Goal: Task Accomplishment & Management: Manage account settings

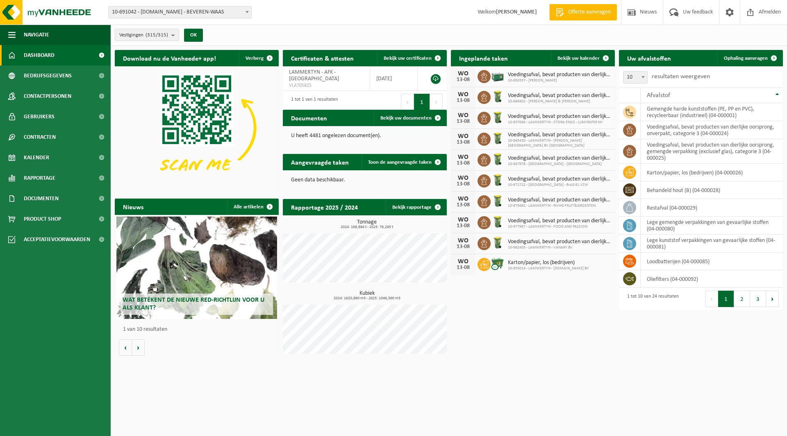
click at [142, 14] on span "10-691042 - [DOMAIN_NAME] - BEVEREN-WAAS" at bounding box center [180, 12] width 143 height 11
type input "n.c"
select select "159068"
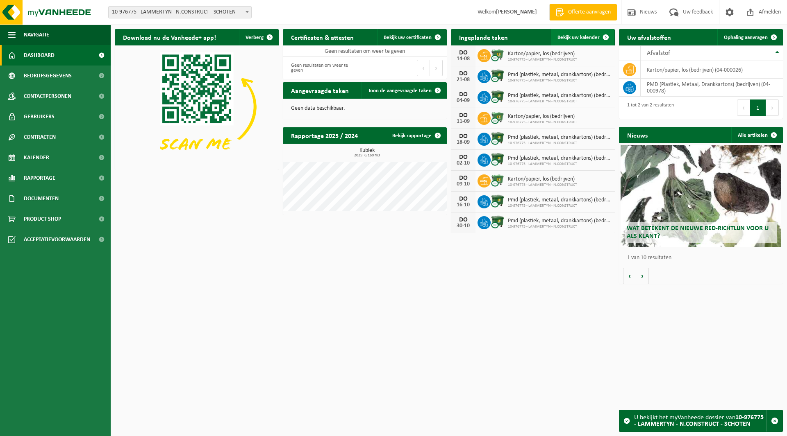
click at [571, 37] on span "Bekijk uw kalender" at bounding box center [578, 37] width 42 height 5
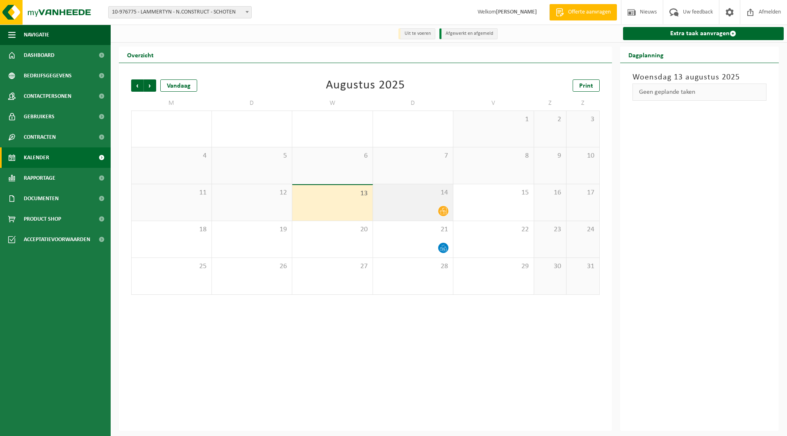
click at [411, 204] on div "14" at bounding box center [413, 202] width 80 height 36
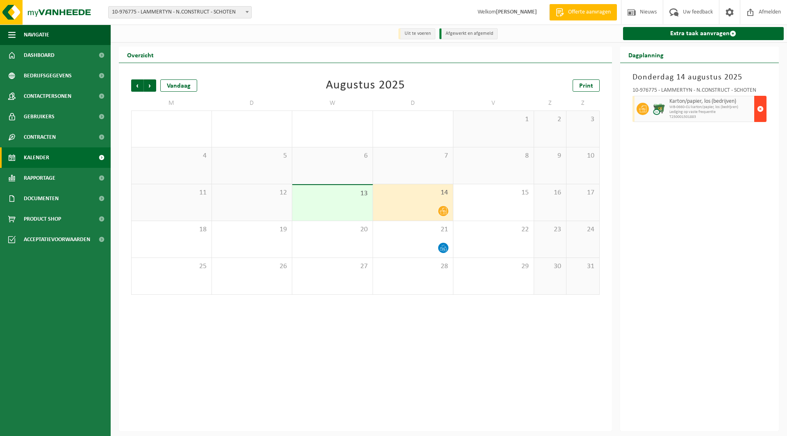
click at [763, 112] on button "button" at bounding box center [760, 109] width 12 height 26
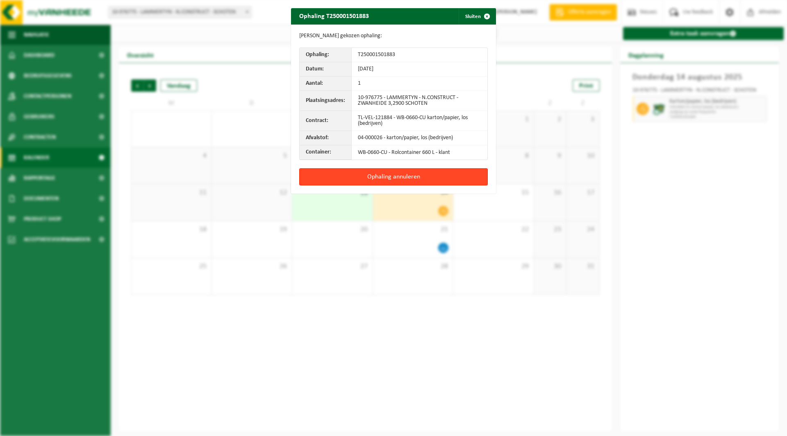
click at [417, 181] on button "Ophaling annuleren" at bounding box center [393, 176] width 188 height 17
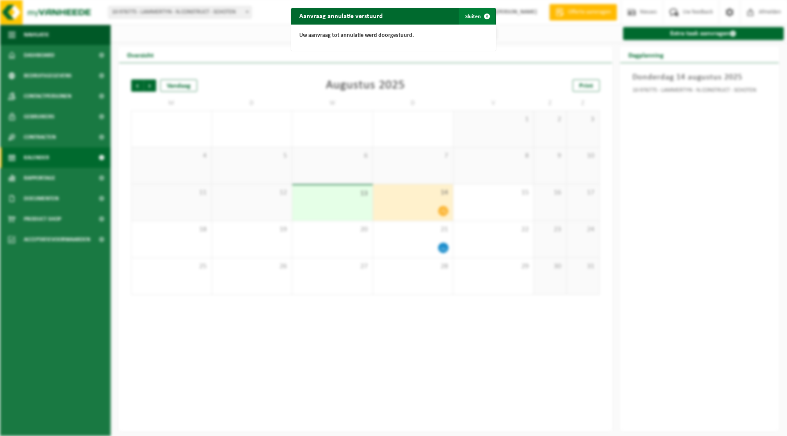
click at [478, 16] on span "button" at bounding box center [486, 16] width 16 height 16
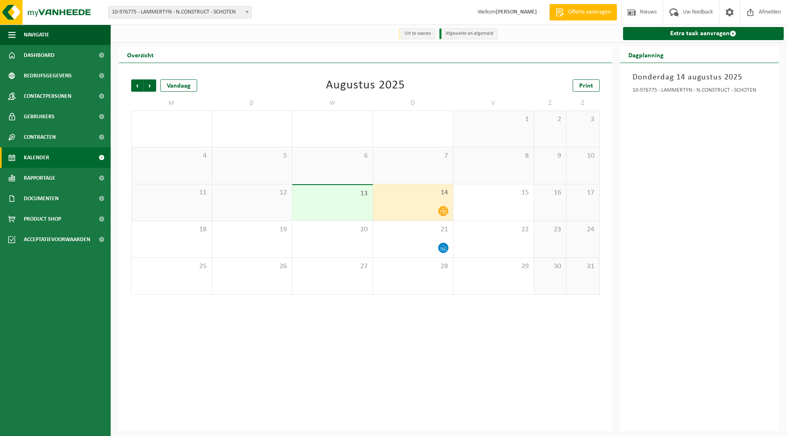
click at [133, 9] on span "10-976775 - LAMMERTYN - N.CONSTRUCT - SCHOTEN" at bounding box center [180, 12] width 143 height 11
type input "ddw"
select select "125707"
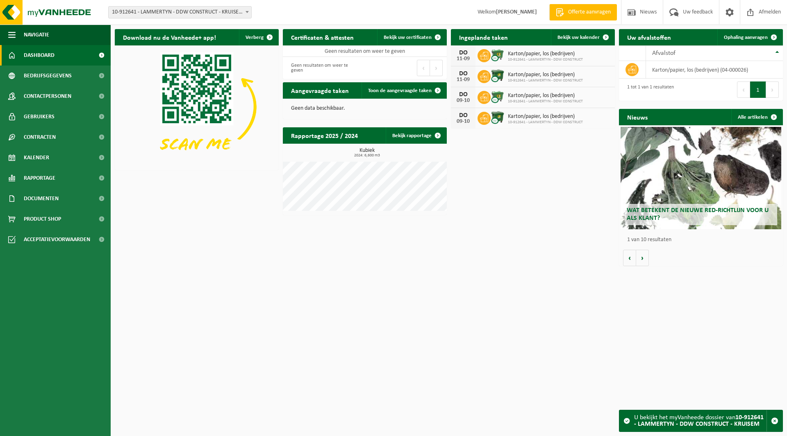
click at [154, 11] on span "10-912641 - LAMMERTYN - DDW CONSTRUCT - KRUISEM" at bounding box center [180, 12] width 143 height 11
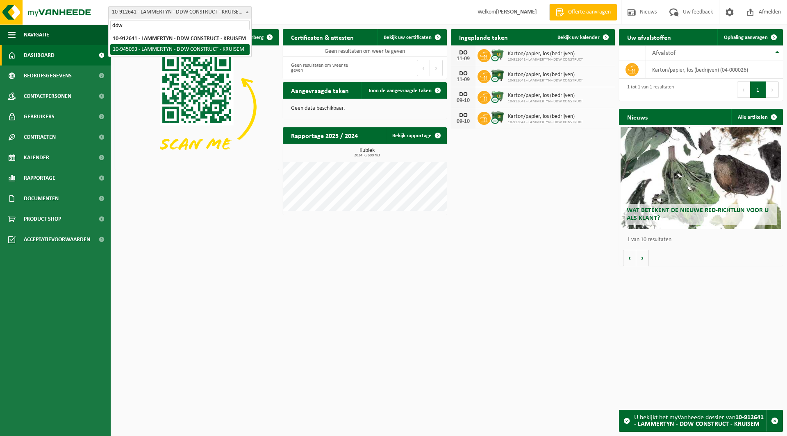
type input "ddw"
select select "141037"
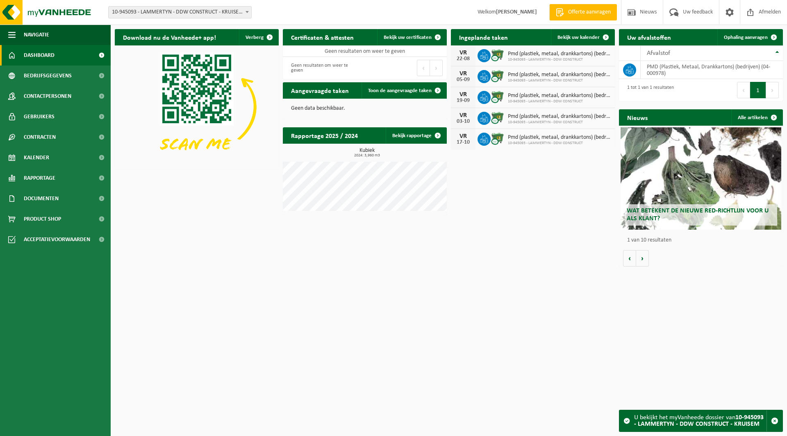
click at [142, 9] on span "10-945093 - LAMMERTYN - DDW CONSTRUCT - KRUISEM" at bounding box center [180, 12] width 143 height 11
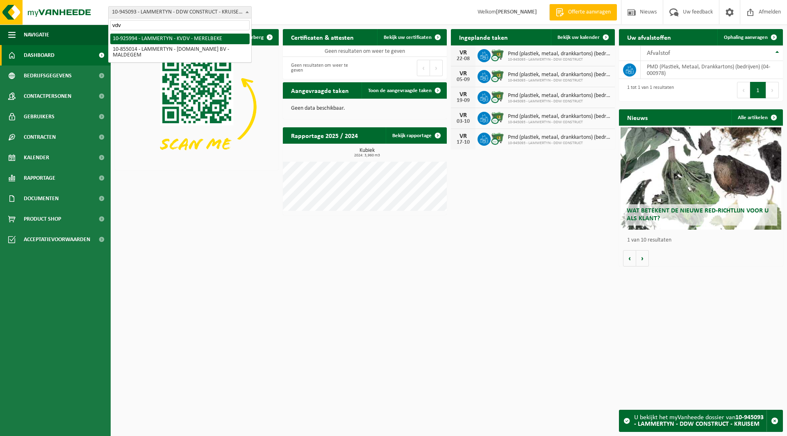
type input "vdv"
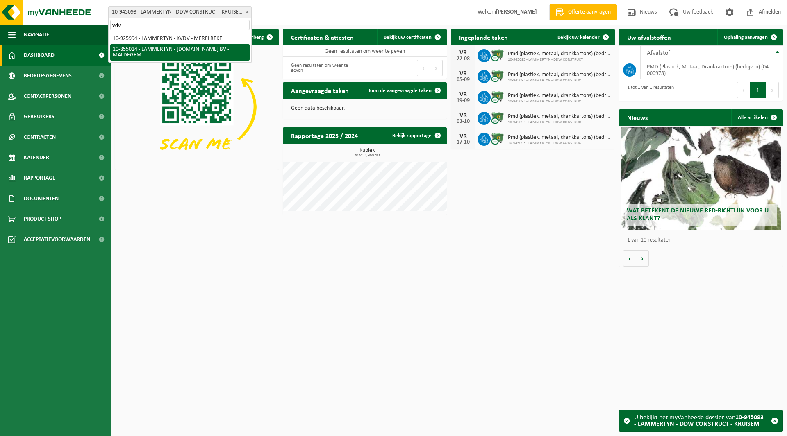
select select "98099"
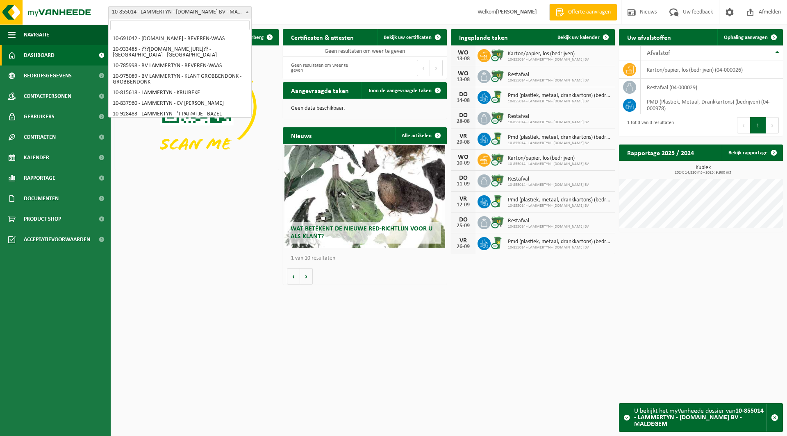
click at [143, 13] on span "10-855014 - LAMMERTYN - [DOMAIN_NAME] BV - MALDEGEM" at bounding box center [180, 12] width 143 height 11
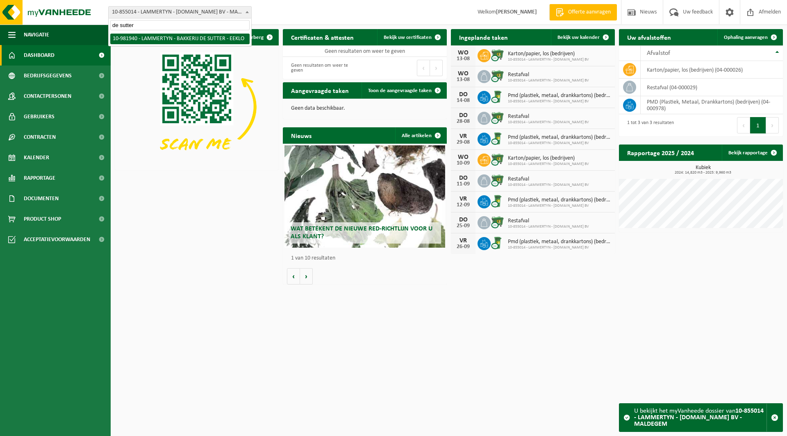
type input "de sutter"
select select "162275"
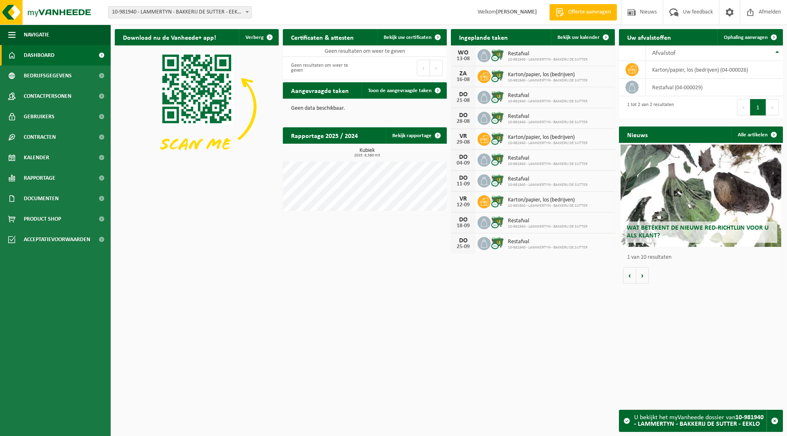
click at [154, 13] on span "10-981940 - LAMMERTYN - BAKKERIJ DE SUTTER - EEKLO" at bounding box center [180, 12] width 143 height 11
type input "cake"
select select "131856"
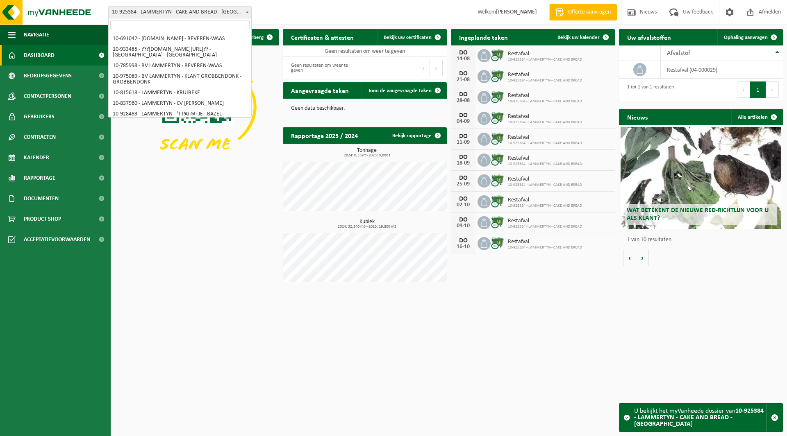
click at [147, 12] on span "10-925384 - LAMMERTYN - CAKE AND BREAD - [GEOGRAPHIC_DATA]" at bounding box center [180, 12] width 143 height 11
type input "b"
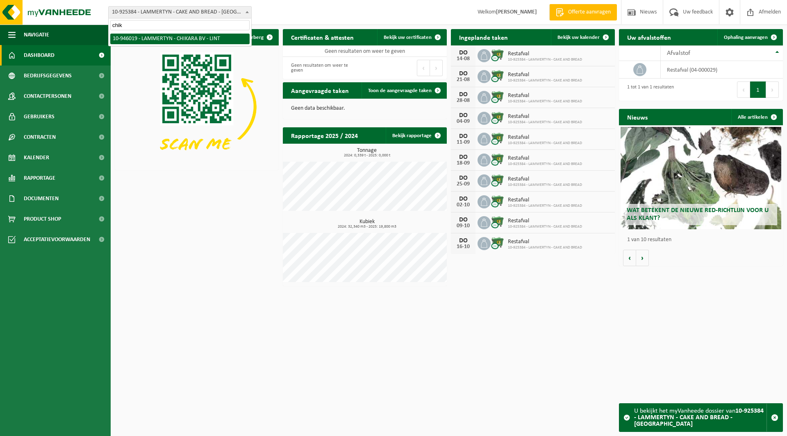
type input "chik"
select select "141526"
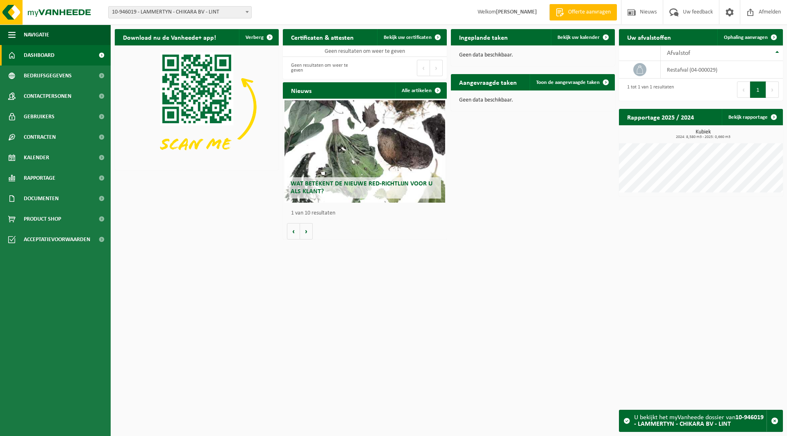
click at [133, 8] on span "10-946019 - LAMMERTYN - CHIKARA BV - LINT" at bounding box center [180, 12] width 143 height 11
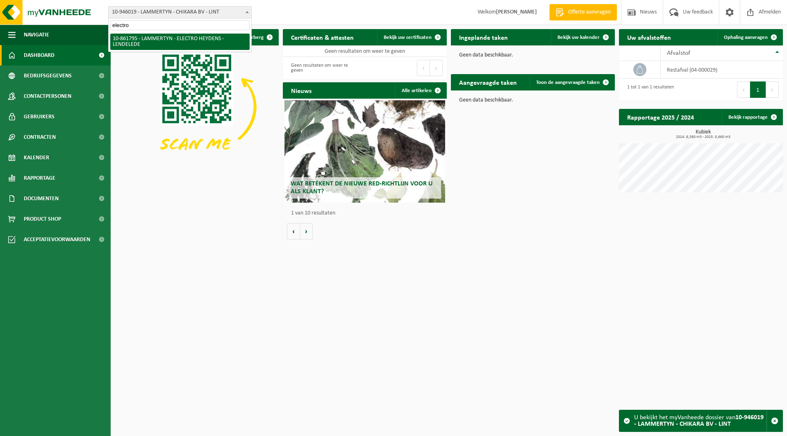
type input "electro"
select select "100782"
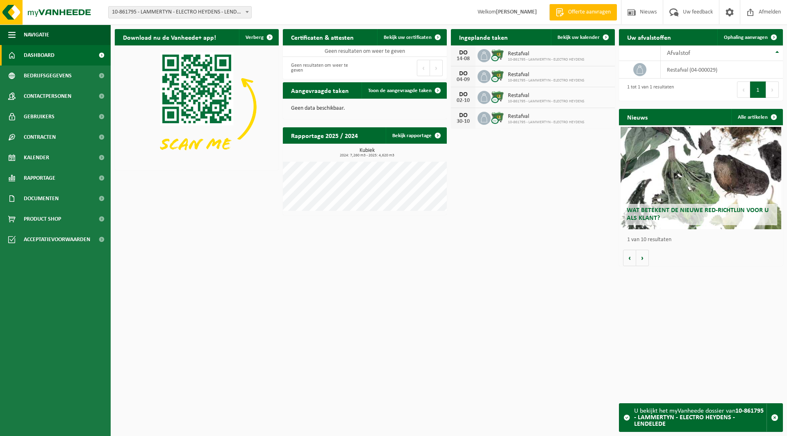
click at [157, 14] on span "10-861795 - LAMMERTYN - ELECTRO HEYDENS - LENDELEDE" at bounding box center [180, 12] width 143 height 11
type input "goos"
select select "163387"
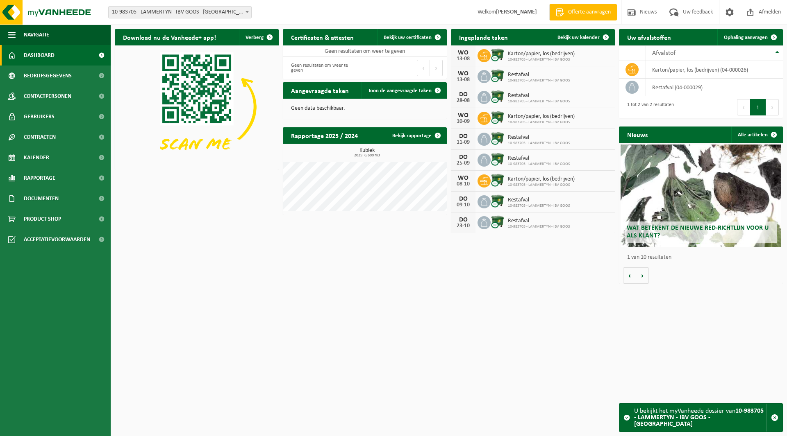
click at [172, 10] on span "10-983705 - LAMMERTYN - IBV GOOS - [GEOGRAPHIC_DATA]" at bounding box center [180, 12] width 143 height 11
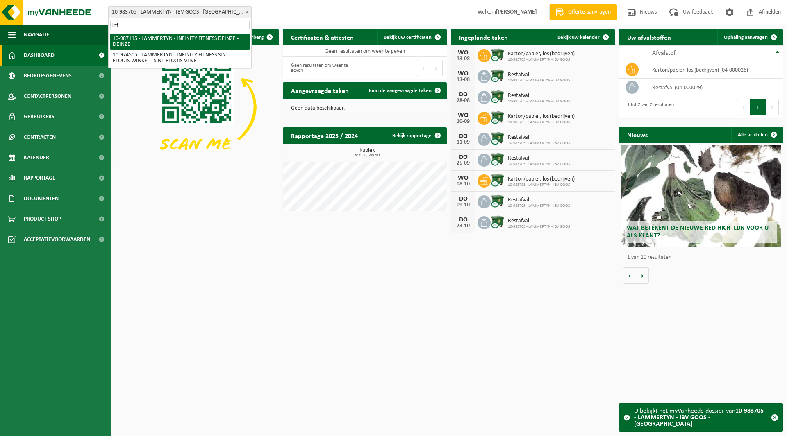
type input "inf"
select select "166959"
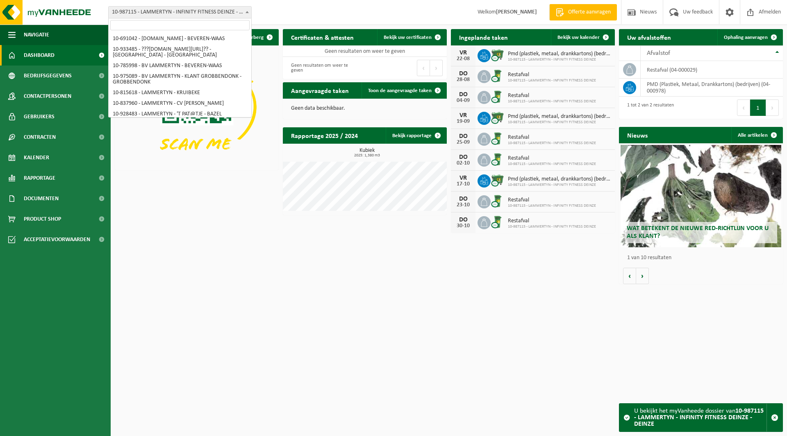
click at [171, 12] on span "10-987115 - LAMMERTYN - INFINITY FITNESS DEINZE - DEINZE" at bounding box center [180, 12] width 143 height 11
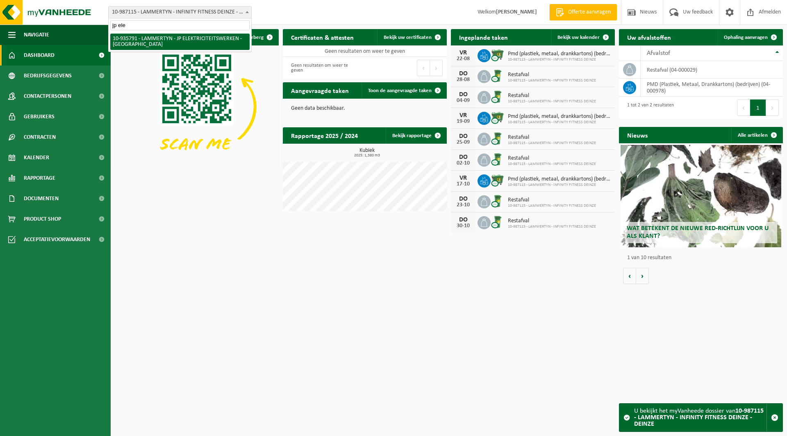
type input "jp ele"
select select "136786"
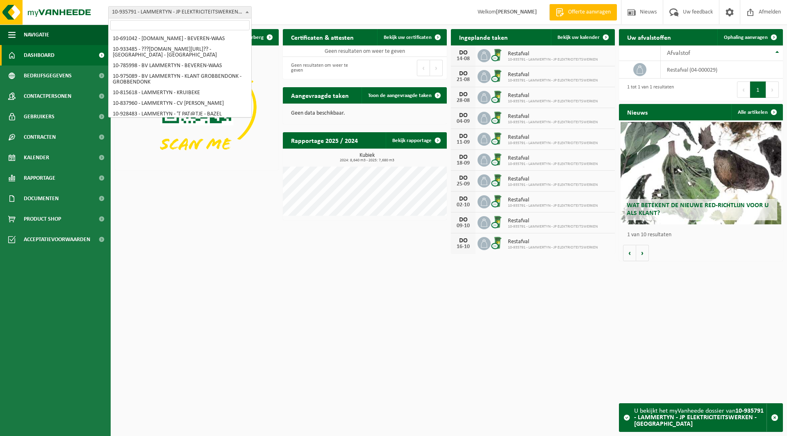
click at [170, 16] on span "10-935791 - LAMMERTYN - JP ELEKTRICITEITSWERKEN - [GEOGRAPHIC_DATA]" at bounding box center [180, 12] width 143 height 11
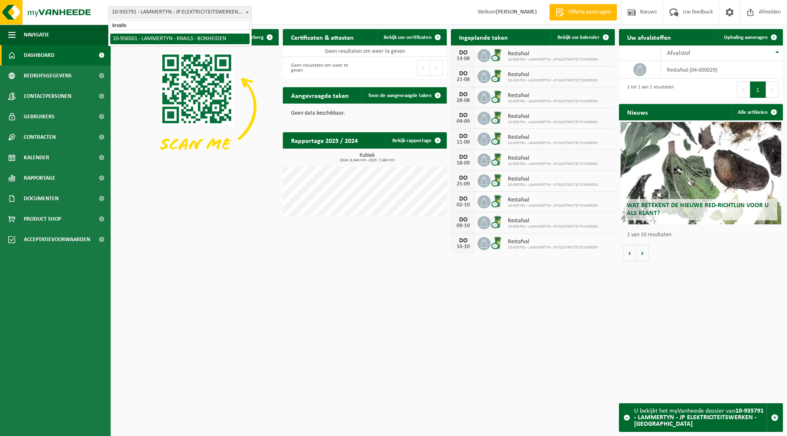
type input "knails"
select select "145385"
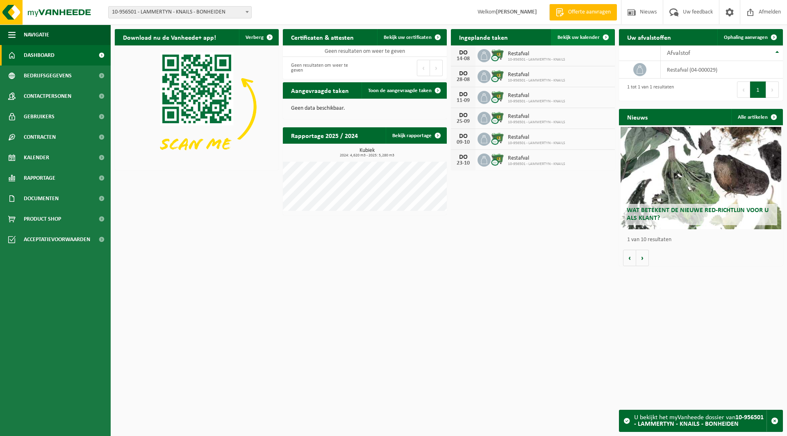
click at [572, 31] on link "Bekijk uw kalender" at bounding box center [582, 37] width 63 height 16
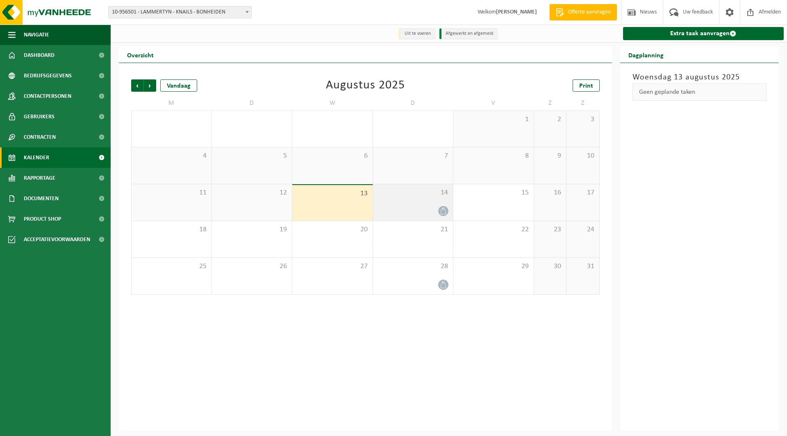
click at [429, 202] on div "14" at bounding box center [413, 202] width 80 height 36
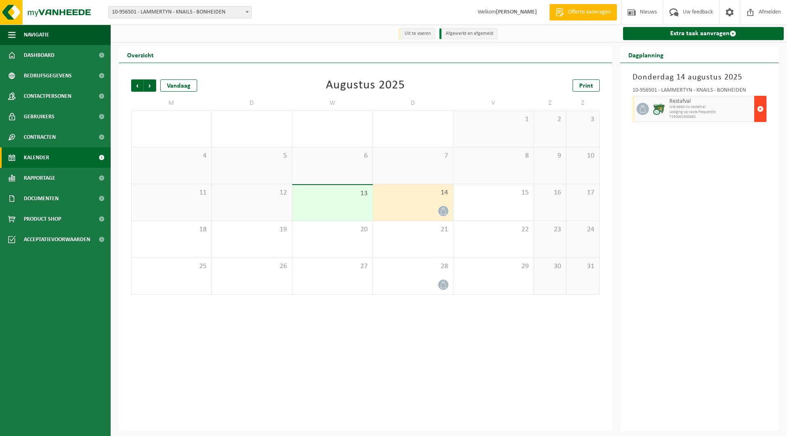
click at [757, 111] on span "button" at bounding box center [760, 109] width 7 height 16
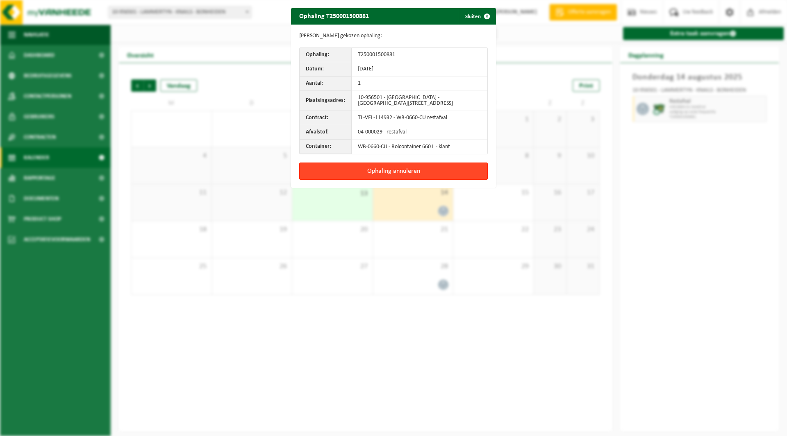
click at [385, 166] on button "Ophaling annuleren" at bounding box center [393, 171] width 188 height 17
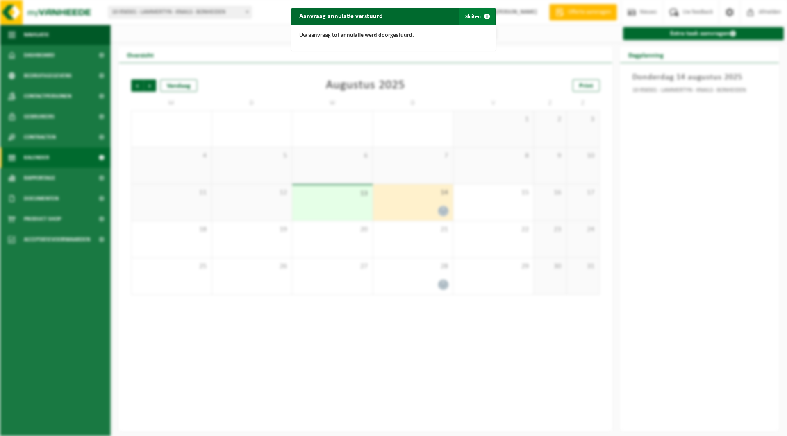
click at [480, 17] on span "button" at bounding box center [486, 16] width 16 height 16
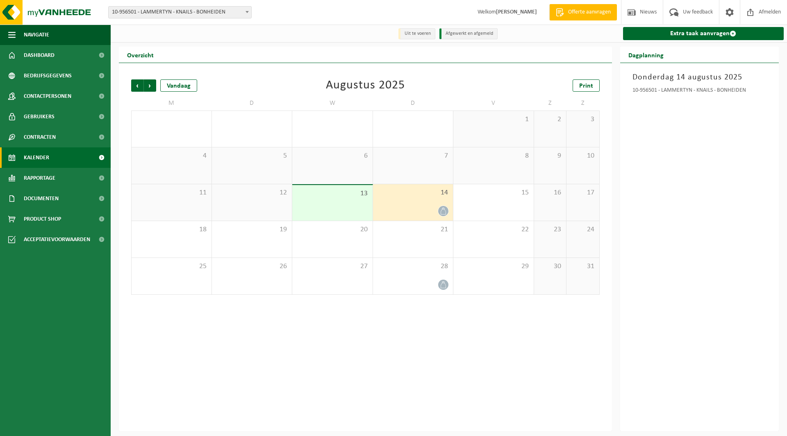
click at [191, 11] on span "10-956501 - LAMMERTYN - KNAILS - BONHEIDEN" at bounding box center [180, 12] width 143 height 11
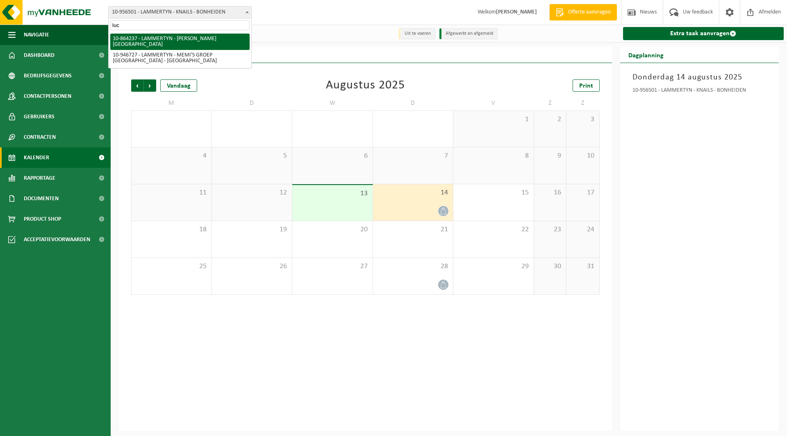
type input "luc"
select select "101929"
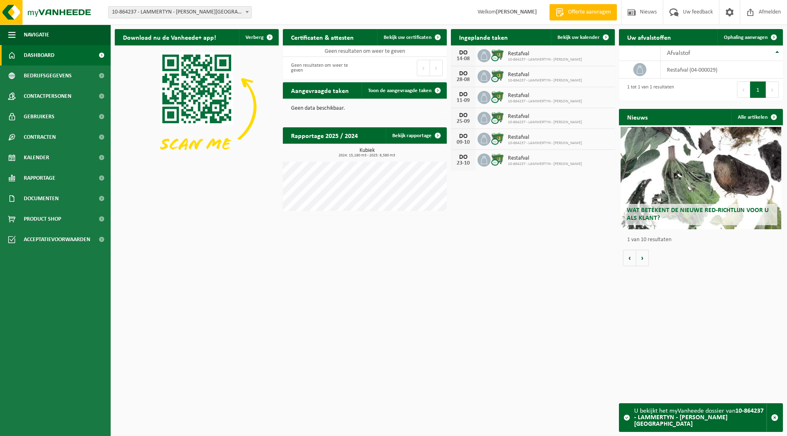
click at [149, 11] on span "10-864237 - LAMMERTYN - [PERSON_NAME][GEOGRAPHIC_DATA]" at bounding box center [180, 12] width 143 height 11
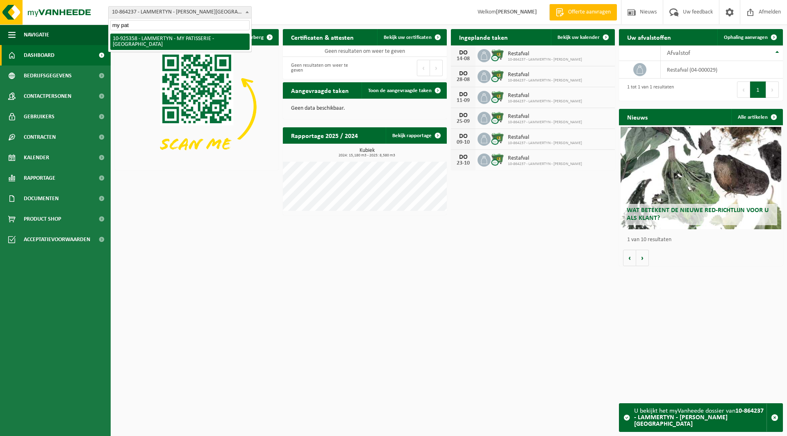
type input "my pat"
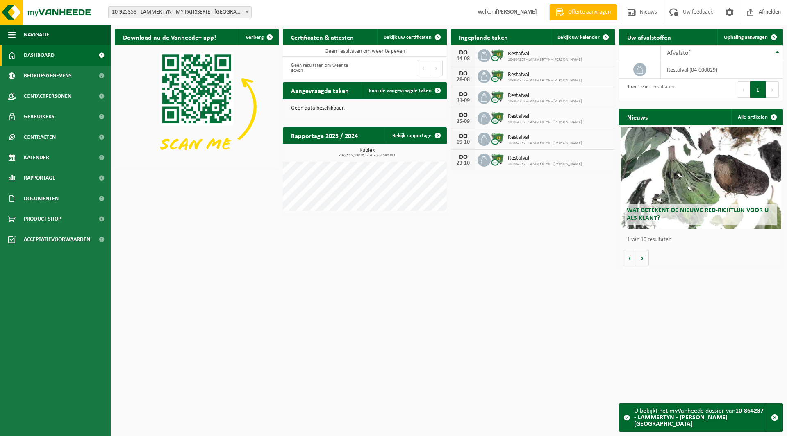
select select "131844"
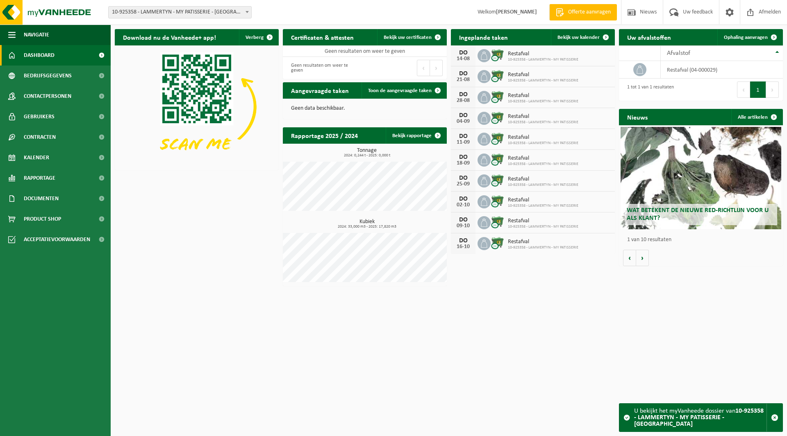
click at [167, 16] on span "10-925358 - LAMMERTYN - MY PATISSERIE - [GEOGRAPHIC_DATA]" at bounding box center [180, 12] width 143 height 11
type input "soli"
select select "143515"
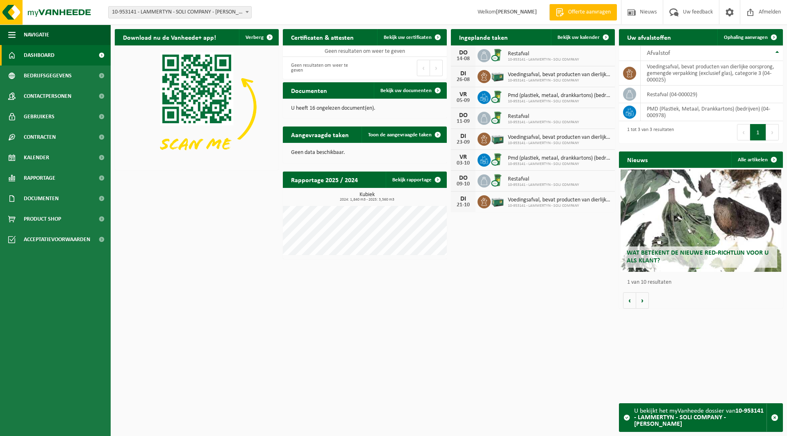
click at [158, 8] on span "10-953141 - LAMMERTYN - SOLI COMPANY - [PERSON_NAME]" at bounding box center [180, 12] width 143 height 11
type input "pedr"
select select "154485"
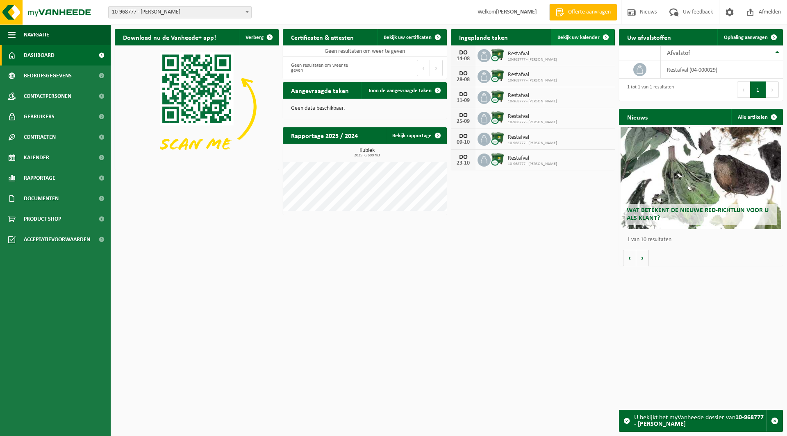
click at [560, 39] on span "Bekijk uw kalender" at bounding box center [578, 37] width 42 height 5
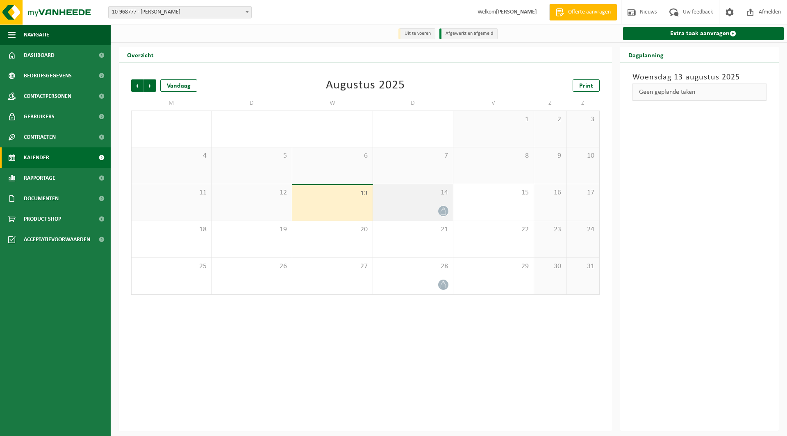
click at [418, 194] on span "14" at bounding box center [413, 192] width 72 height 9
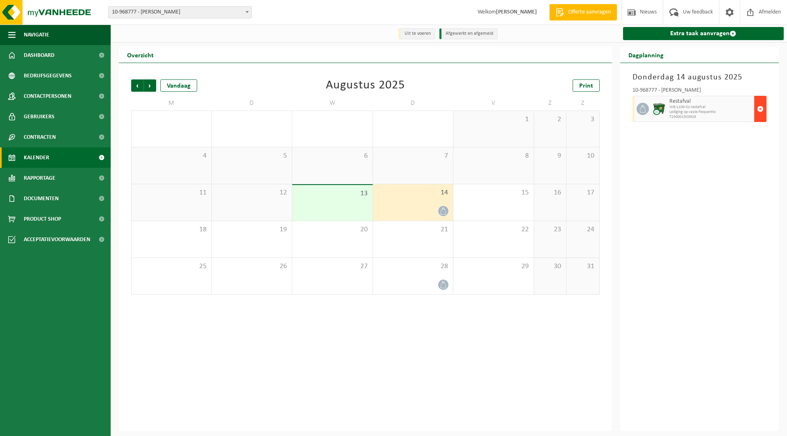
click at [759, 102] on span "button" at bounding box center [760, 109] width 7 height 16
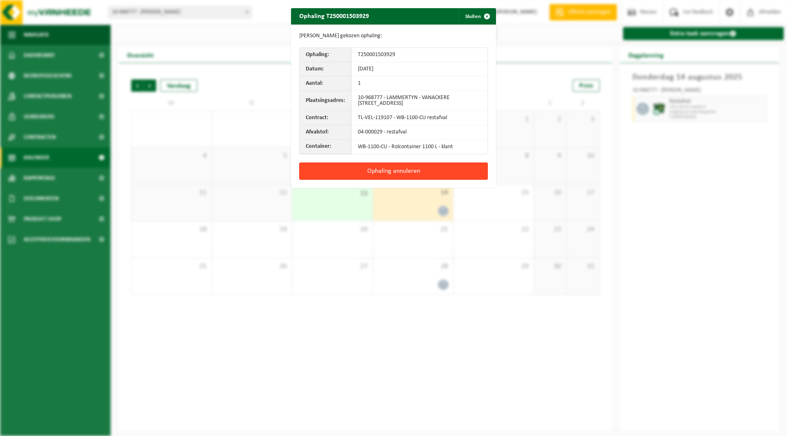
click at [371, 171] on button "Ophaling annuleren" at bounding box center [393, 171] width 188 height 17
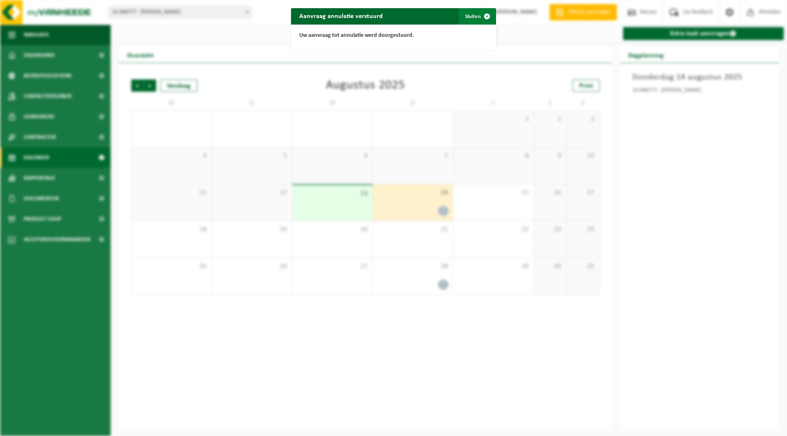
click at [474, 16] on button "Sluiten" at bounding box center [476, 16] width 36 height 16
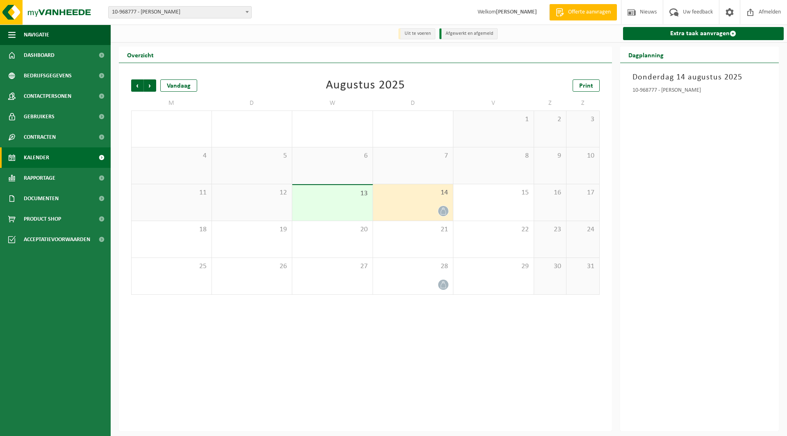
click at [176, 16] on span "10-968777 - [PERSON_NAME]" at bounding box center [180, 12] width 143 height 11
type input "vdv"
select select "98099"
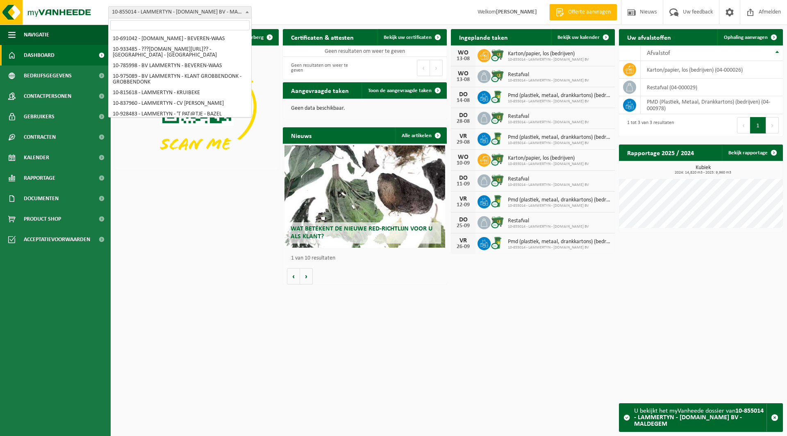
click at [157, 11] on span "10-855014 - LAMMERTYN - [DOMAIN_NAME] BV - MALDEGEM" at bounding box center [180, 12] width 143 height 11
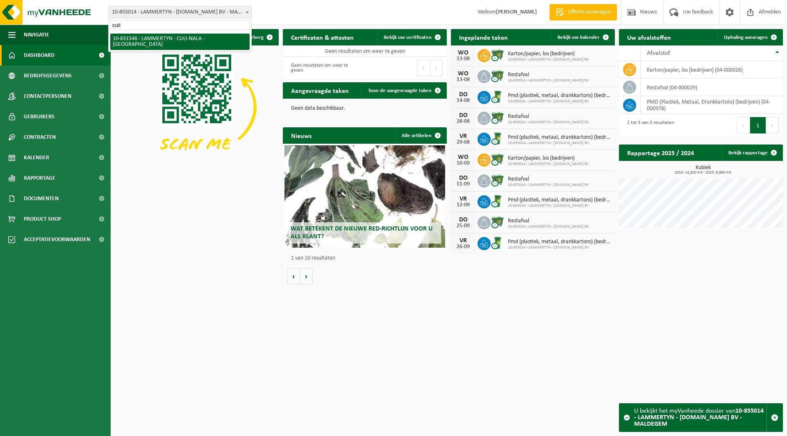
type input "culi"
select select "88701"
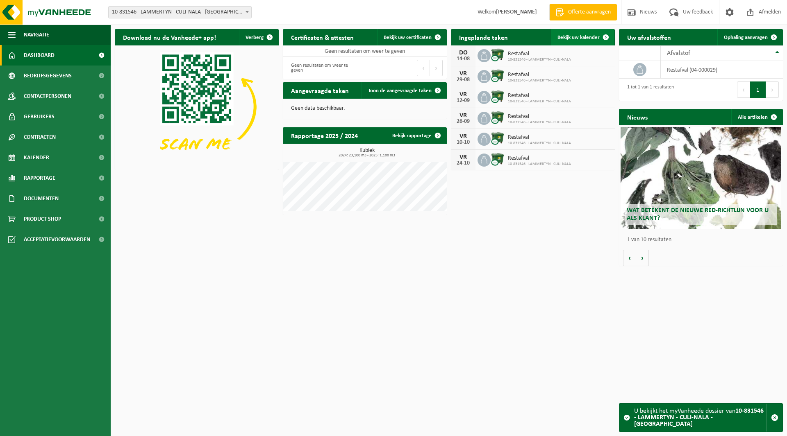
click at [567, 39] on span "Bekijk uw kalender" at bounding box center [578, 37] width 42 height 5
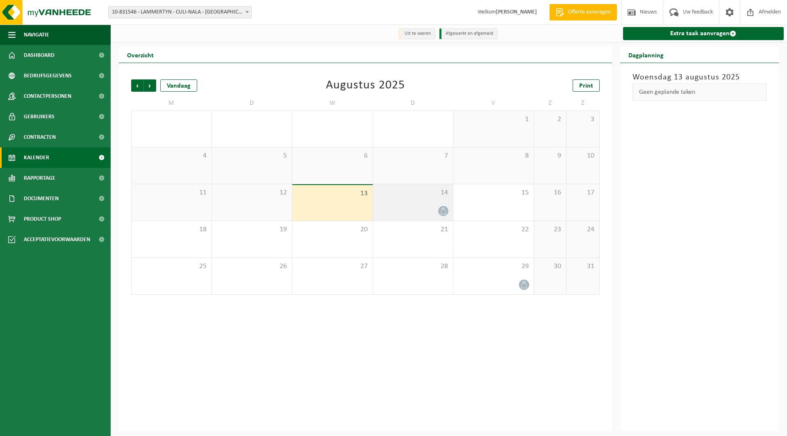
click at [406, 198] on div "14" at bounding box center [413, 202] width 80 height 36
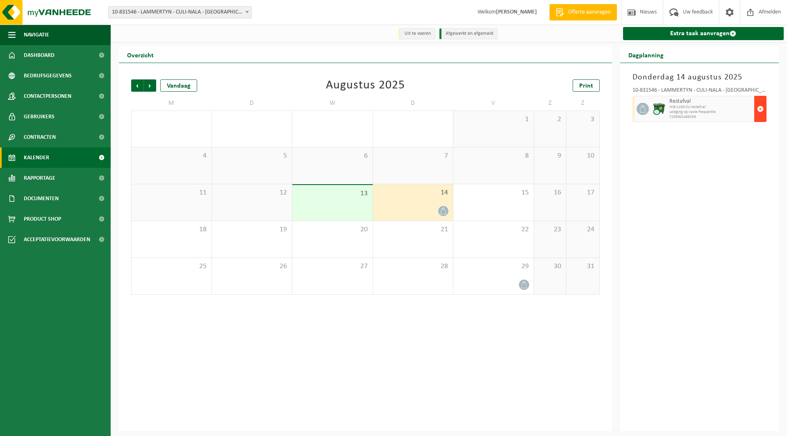
click at [757, 104] on span "button" at bounding box center [760, 109] width 7 height 16
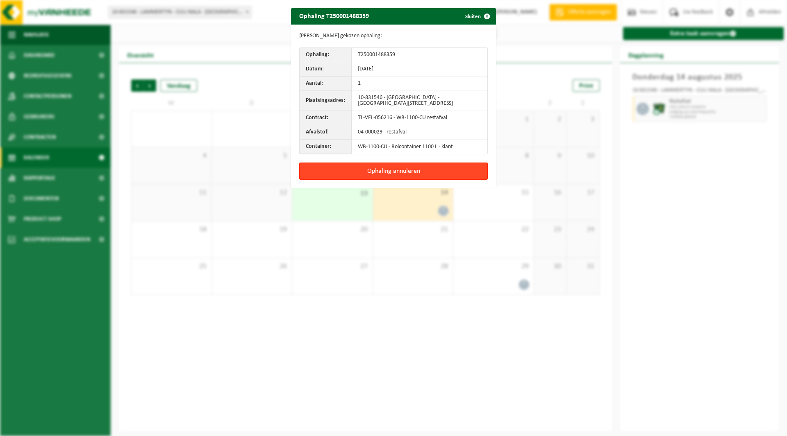
click at [371, 171] on button "Ophaling annuleren" at bounding box center [393, 171] width 188 height 17
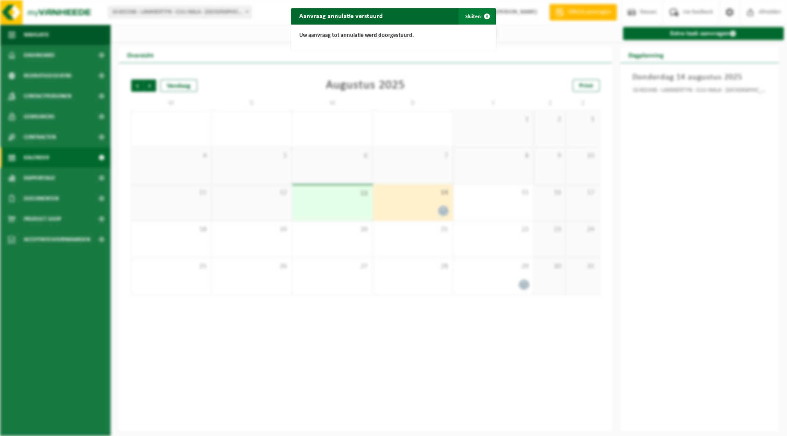
click at [470, 16] on button "Sluiten" at bounding box center [476, 16] width 36 height 16
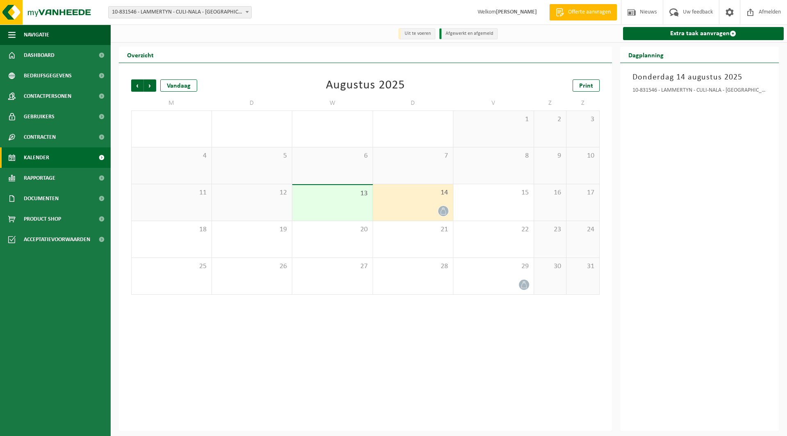
click at [169, 14] on span "10-831546 - LAMMERTYN - CULI-NALA - [GEOGRAPHIC_DATA]" at bounding box center [180, 12] width 143 height 11
type input "fer"
select select "136784"
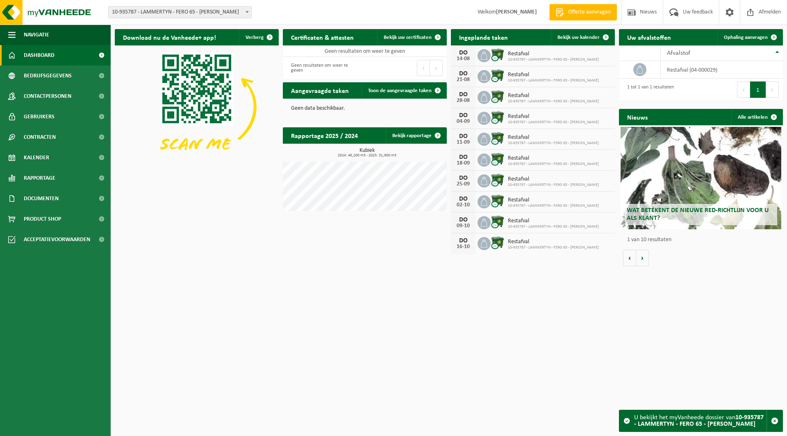
click at [134, 13] on span "10-935787 - LAMMERTYN - FERO 65 - [PERSON_NAME]" at bounding box center [180, 12] width 143 height 11
type input "jolimmo"
select select "143476"
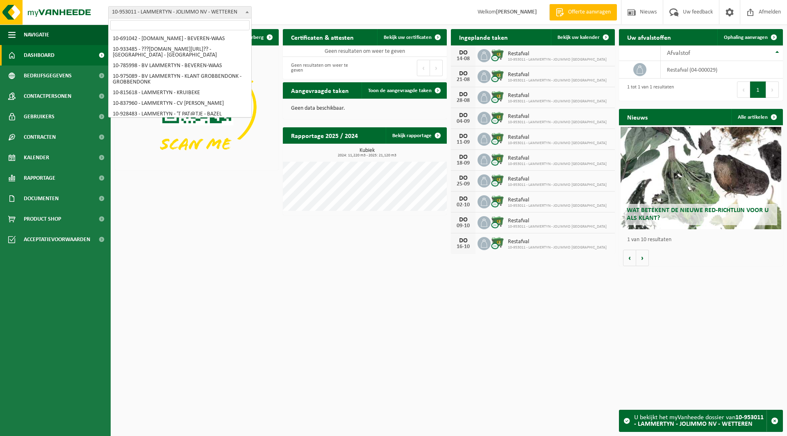
click at [128, 13] on span "10-953011 - LAMMERTYN - JOLIMMO NV - WETTEREN" at bounding box center [180, 12] width 143 height 11
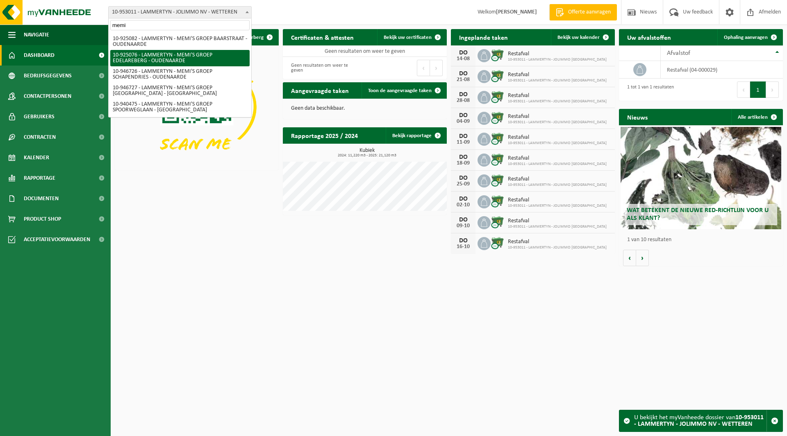
type input "memi"
select select "131705"
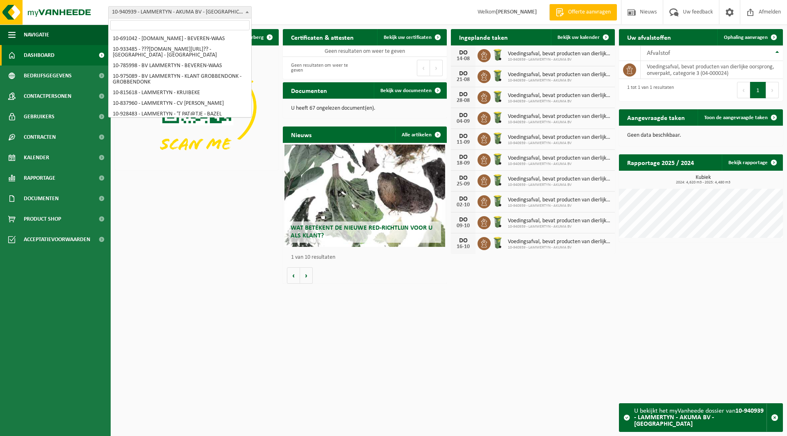
click at [150, 14] on span "10-940939 - LAMMERTYN - AKUMA BV - [GEOGRAPHIC_DATA]" at bounding box center [180, 12] width 143 height 11
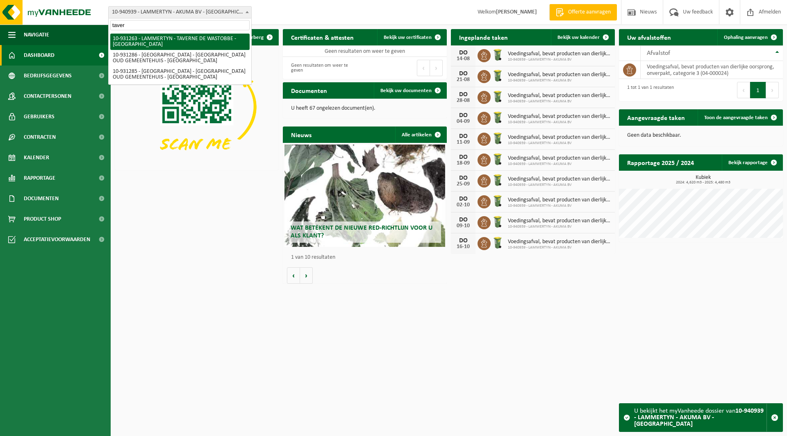
type input "taver"
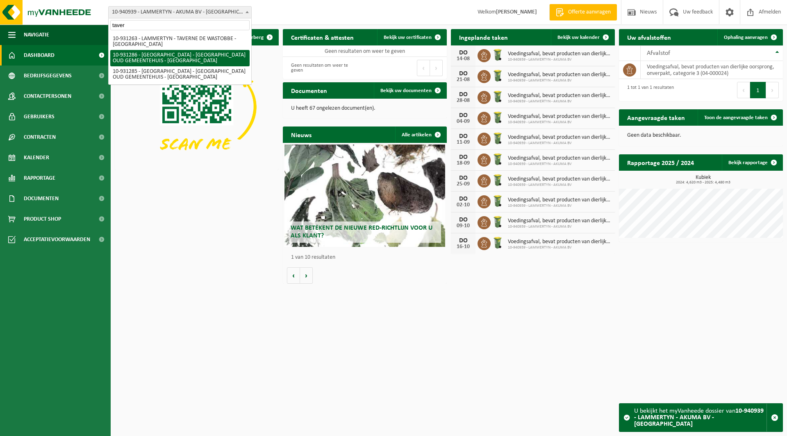
select select "134671"
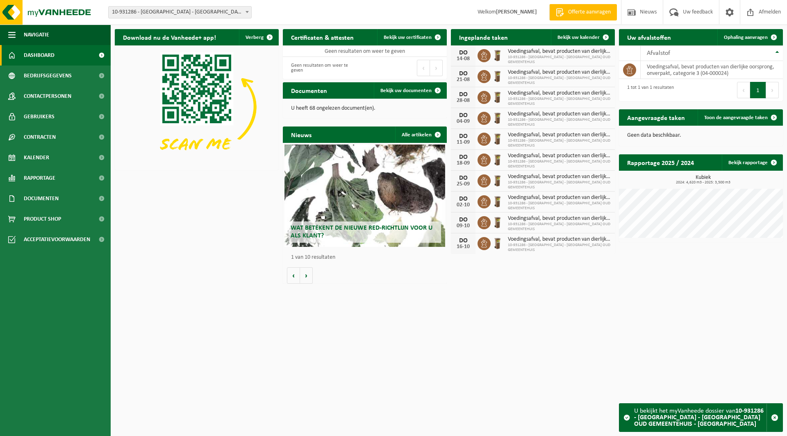
click at [149, 14] on span "10-931286 - [GEOGRAPHIC_DATA] - [GEOGRAPHIC_DATA] OUD GEMEENTEHUIS - [GEOGRAPHI…" at bounding box center [180, 12] width 143 height 11
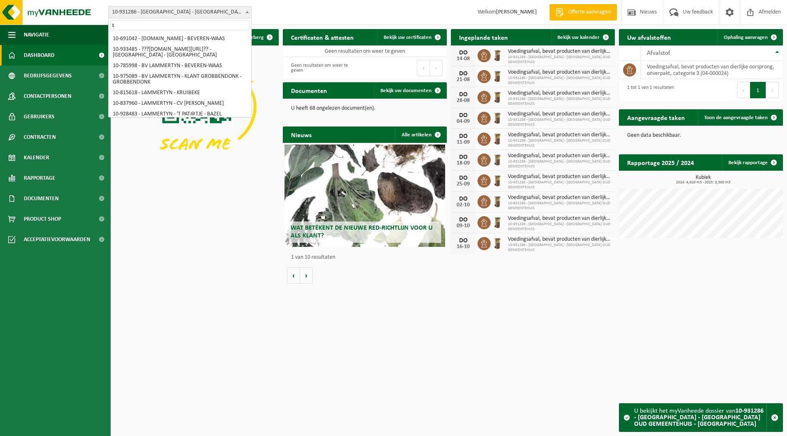
scroll to position [184, 0]
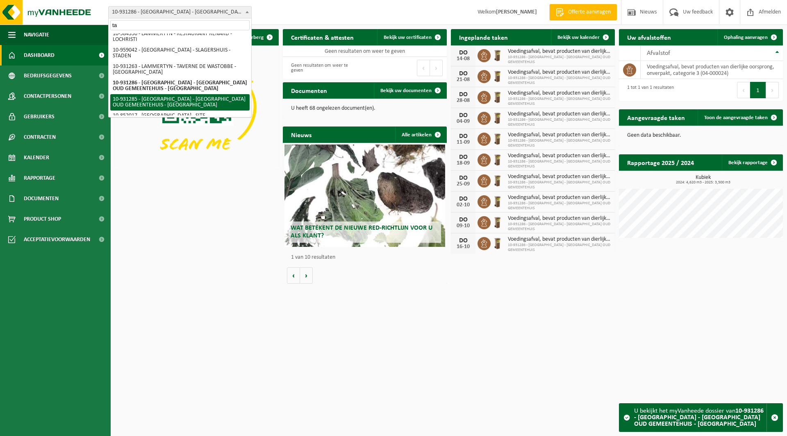
type input "ta"
select select "134670"
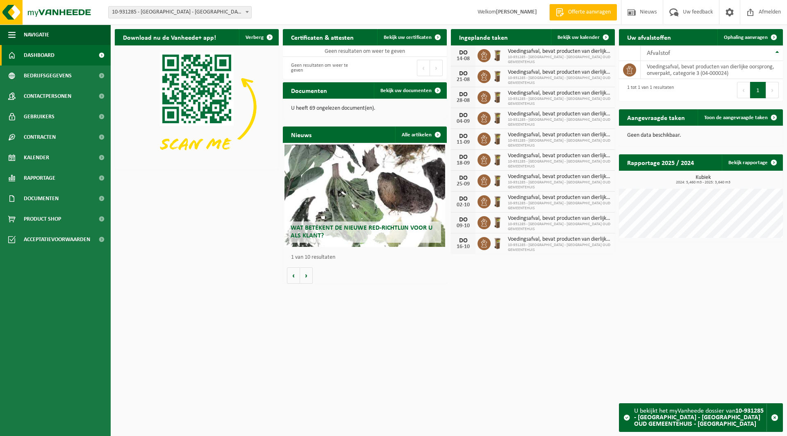
click at [154, 14] on span "10-931285 - [GEOGRAPHIC_DATA] - [GEOGRAPHIC_DATA] OUD GEMEENTEHUIS - [GEOGRAPHI…" at bounding box center [180, 12] width 143 height 11
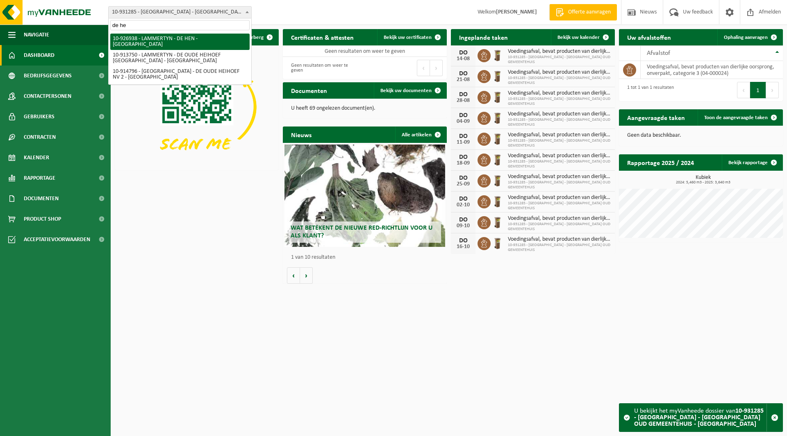
type input "de he"
select select "132629"
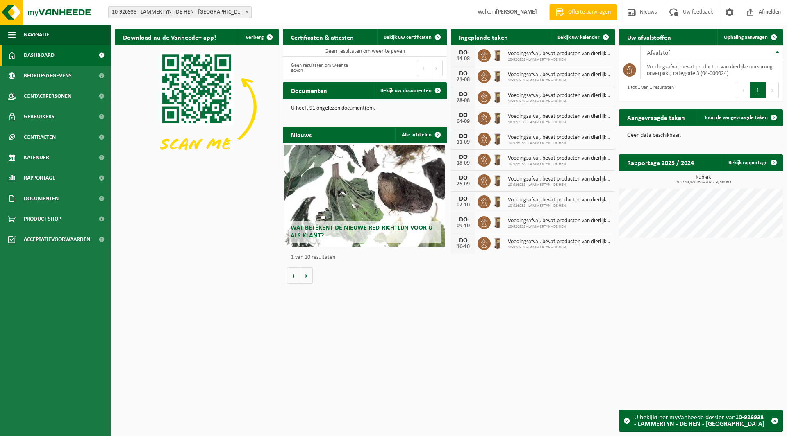
click at [165, 10] on span "10-926938 - LAMMERTYN - DE HEN - [GEOGRAPHIC_DATA]" at bounding box center [180, 12] width 143 height 11
type input "knol"
select select "107428"
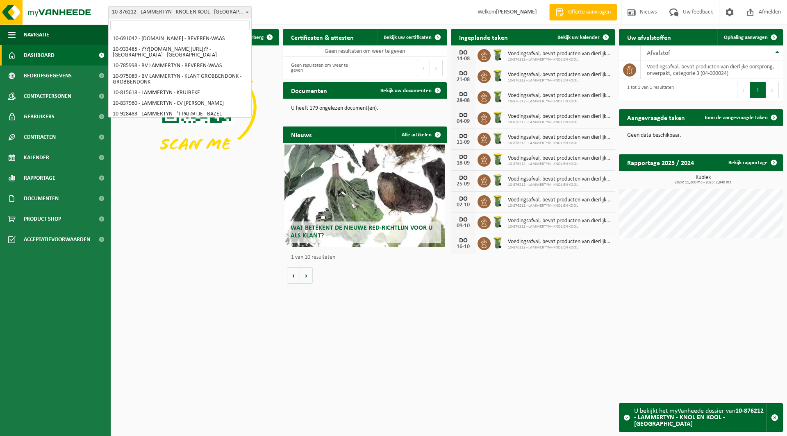
click at [165, 16] on span "10-876212 - LAMMERTYN - KNOL EN KOOL - [GEOGRAPHIC_DATA]" at bounding box center [180, 12] width 143 height 11
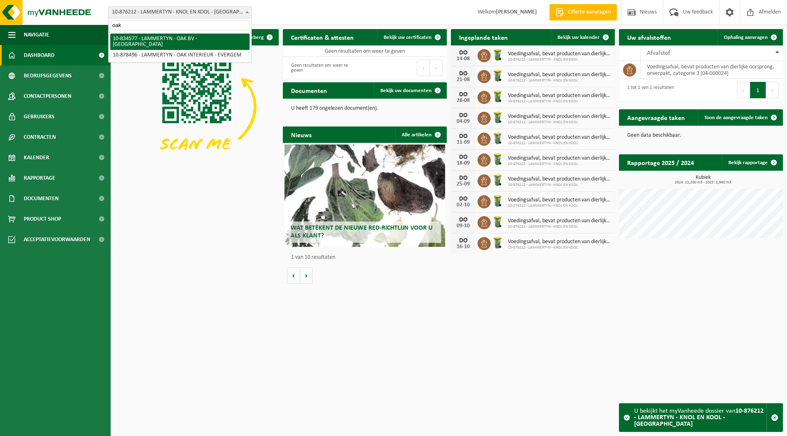
type input "oak"
select select "89899"
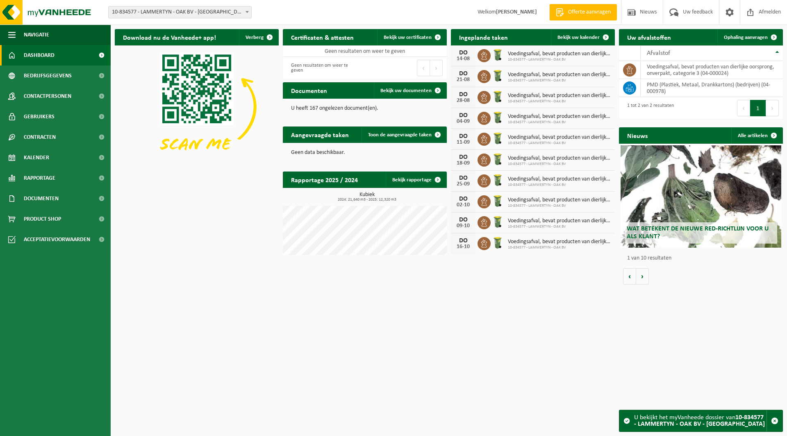
click at [174, 7] on span "10-834577 - LAMMERTYN - OAK BV - [GEOGRAPHIC_DATA]" at bounding box center [180, 12] width 143 height 11
type input "skal"
select select "134723"
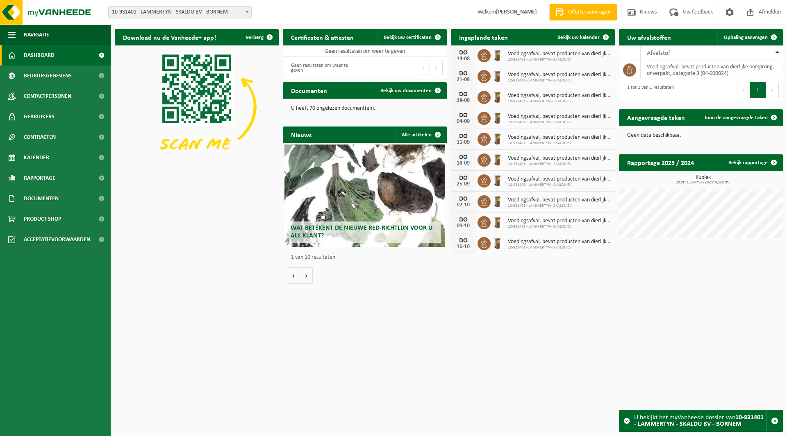
click at [178, 18] on span "10-931401 - LAMMERTYN - SKALDU BV - BORNEM" at bounding box center [180, 12] width 143 height 11
type input "[PERSON_NAME]"
select select "110890"
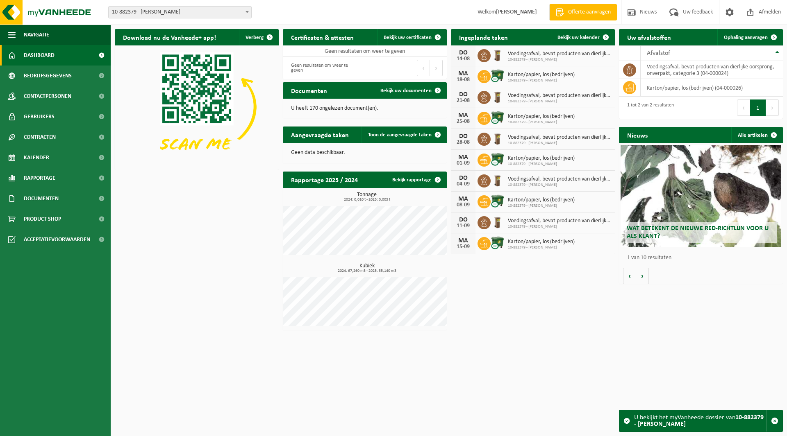
click at [162, 9] on span "10-882379 - [PERSON_NAME]" at bounding box center [180, 12] width 143 height 11
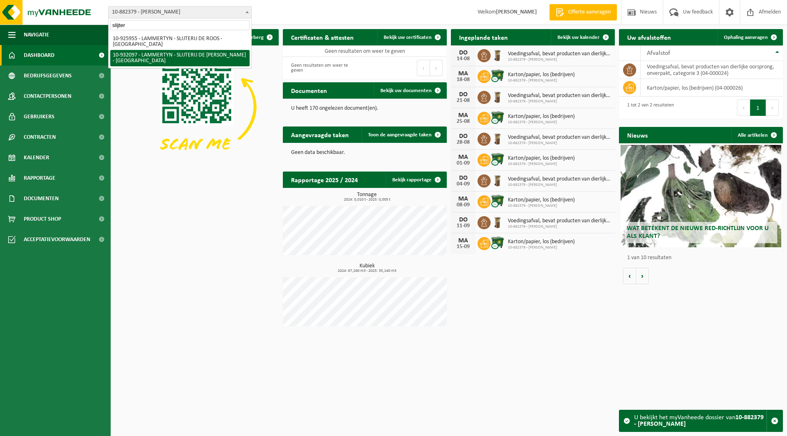
type input "slijter"
select select "135065"
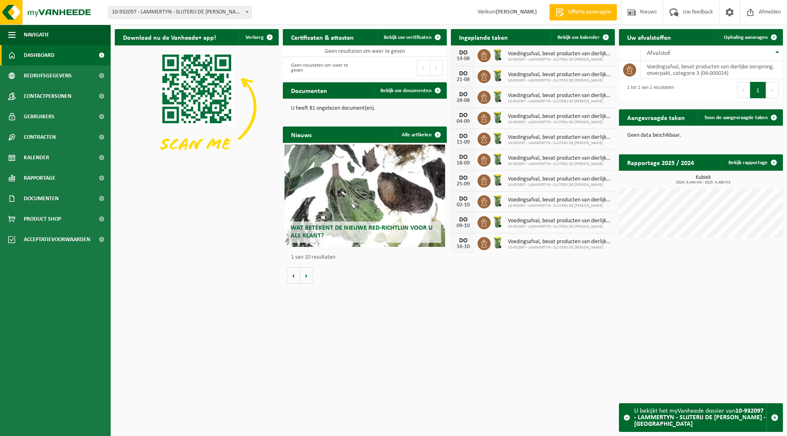
click at [195, 14] on span "10-932097 - LAMMERTYN - SLIJTERIJ DE [PERSON_NAME] - [GEOGRAPHIC_DATA]" at bounding box center [180, 12] width 143 height 11
type input "theo"
select select "101317"
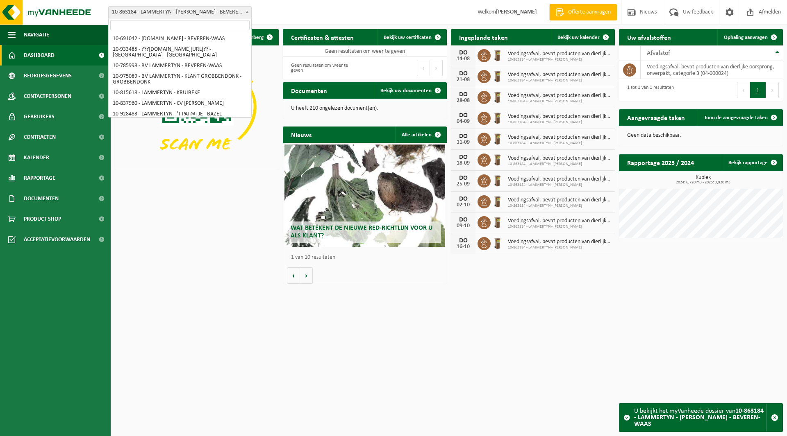
click at [163, 12] on span "10-863184 - LAMMERTYN - [PERSON_NAME] - BEVEREN-WAAS" at bounding box center [180, 12] width 143 height 11
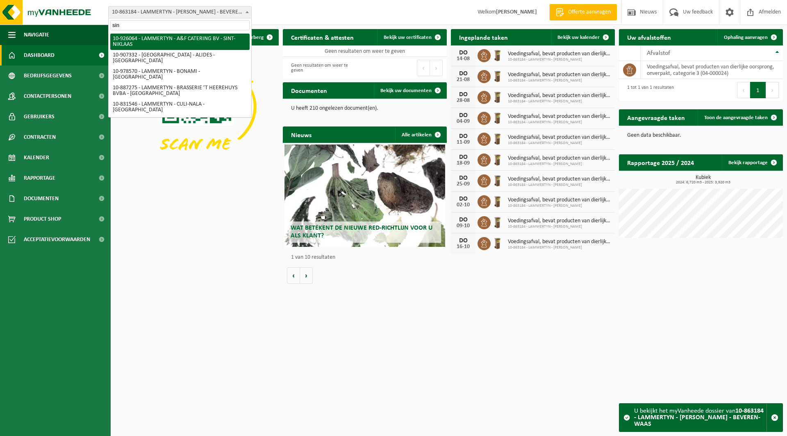
type input "sint"
drag, startPoint x: 136, startPoint y: 23, endPoint x: 110, endPoint y: 23, distance: 25.8
click at [110, 23] on span "sint" at bounding box center [180, 25] width 143 height 14
type input "v"
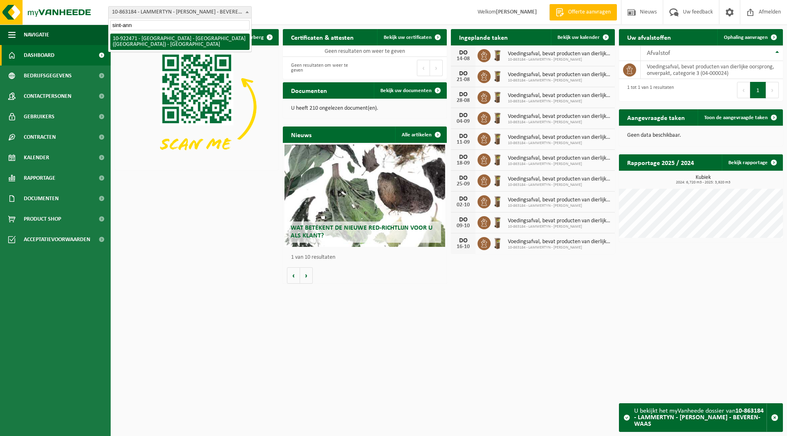
type input "sint-ann"
select select "130555"
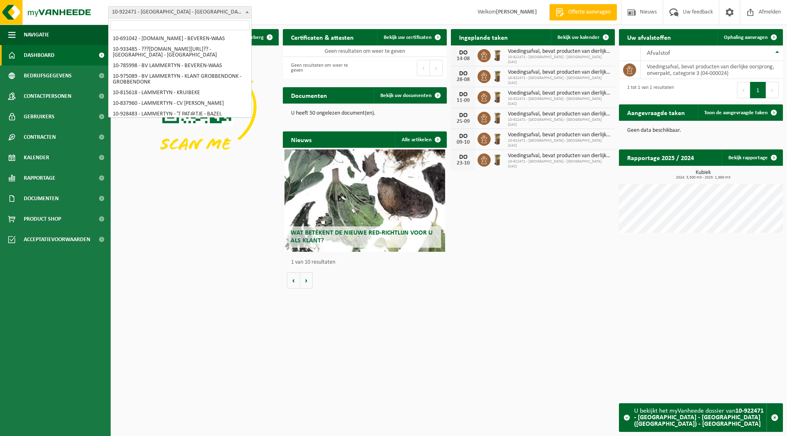
click at [164, 14] on span "10-922471 - [GEOGRAPHIC_DATA] - [GEOGRAPHIC_DATA] ([GEOGRAPHIC_DATA]) - [GEOGRA…" at bounding box center [180, 12] width 143 height 11
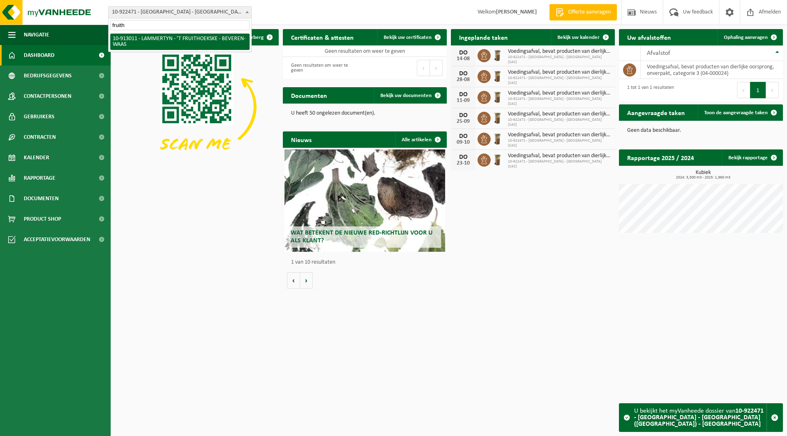
type input "fruith"
select select "125896"
